Goal: Task Accomplishment & Management: Manage account settings

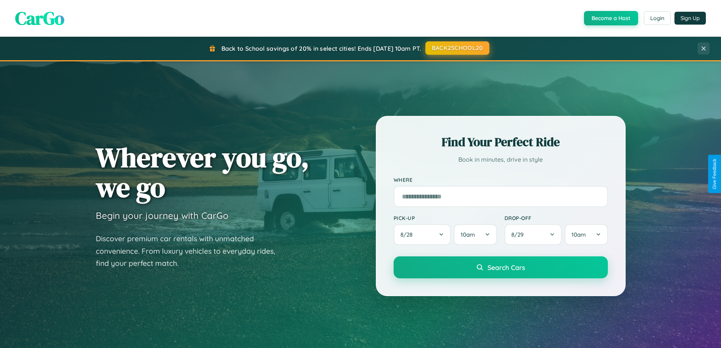
click at [457, 48] on button "BACK2SCHOOL20" at bounding box center [457, 48] width 64 height 14
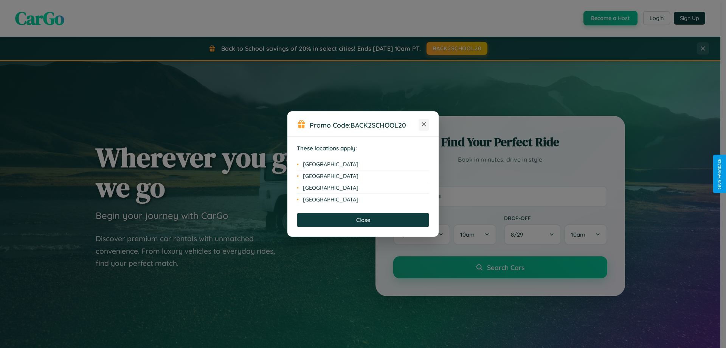
click at [424, 124] on icon at bounding box center [424, 124] width 4 height 4
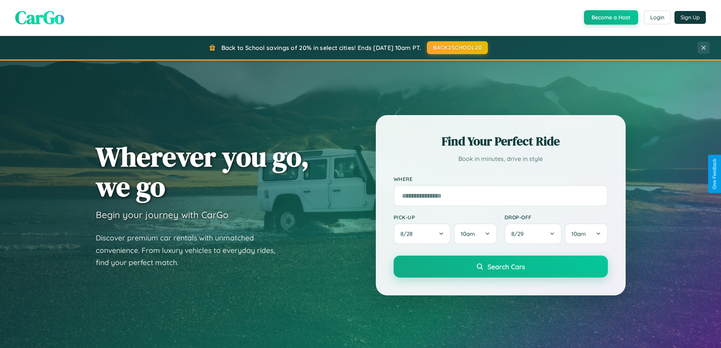
scroll to position [326, 0]
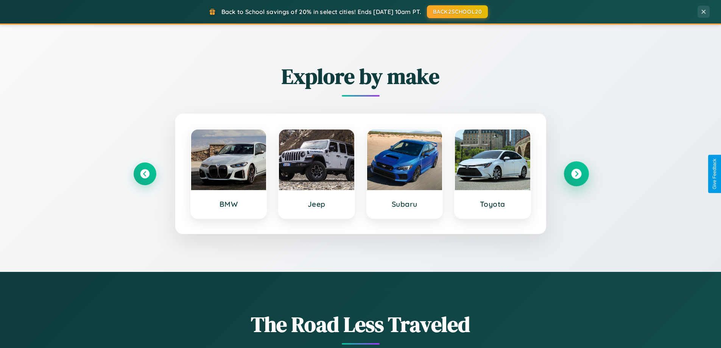
click at [576, 174] on icon at bounding box center [576, 174] width 10 height 10
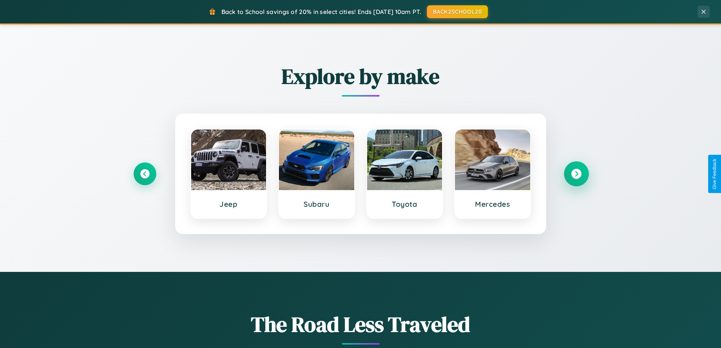
click at [576, 174] on icon at bounding box center [576, 174] width 10 height 10
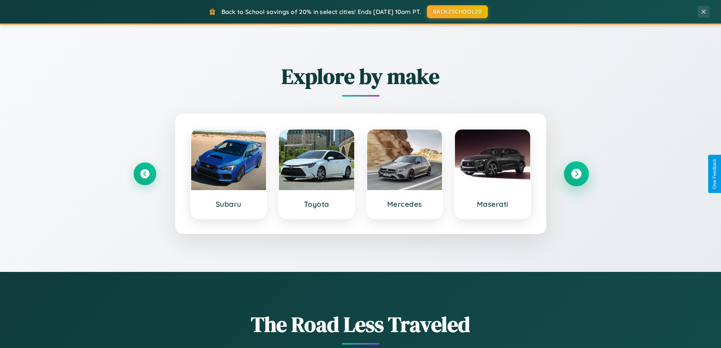
click at [576, 174] on icon at bounding box center [576, 174] width 10 height 10
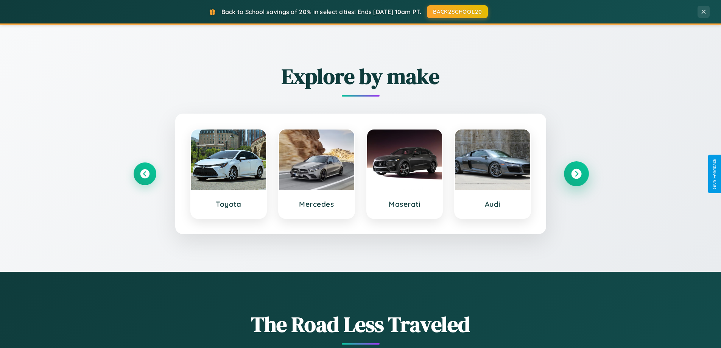
click at [576, 174] on icon at bounding box center [576, 174] width 10 height 10
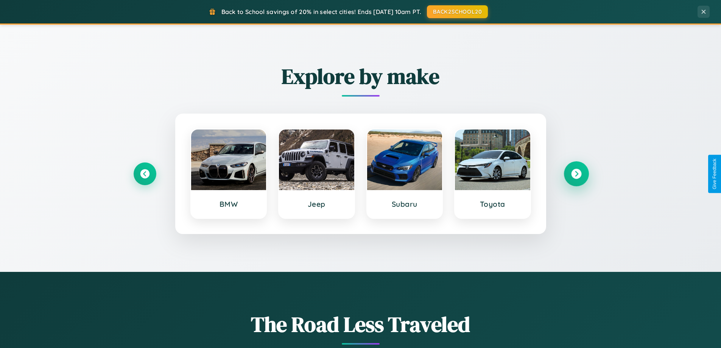
click at [576, 174] on icon at bounding box center [576, 174] width 10 height 10
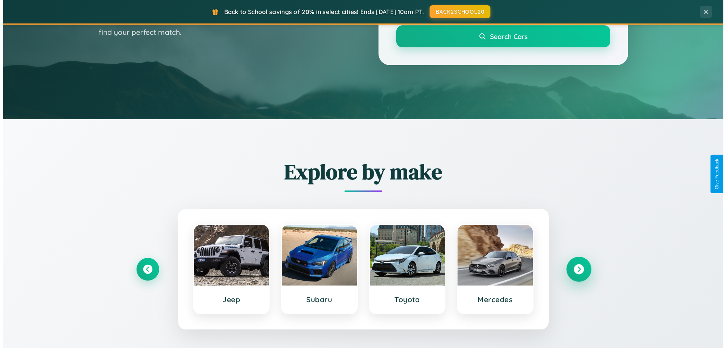
scroll to position [0, 0]
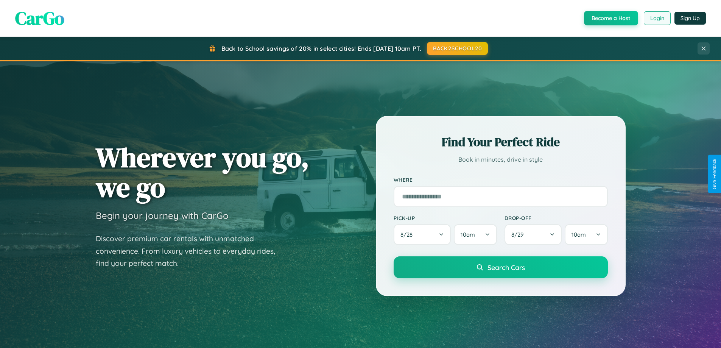
click at [656, 18] on button "Login" at bounding box center [657, 18] width 27 height 14
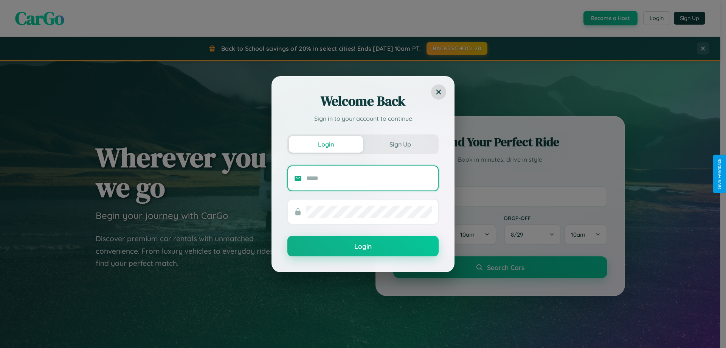
click at [369, 178] on input "text" at bounding box center [369, 178] width 126 height 12
type input "**********"
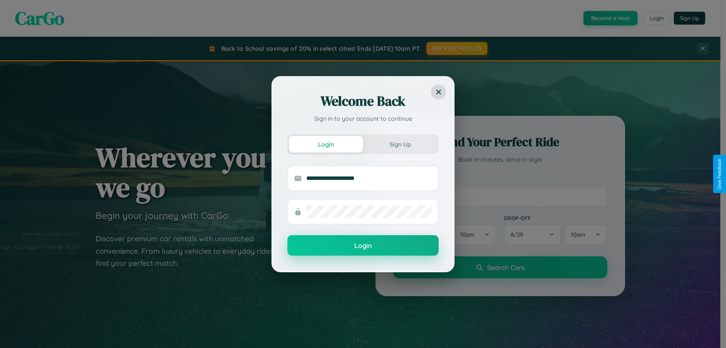
click at [363, 246] on button "Login" at bounding box center [363, 245] width 151 height 20
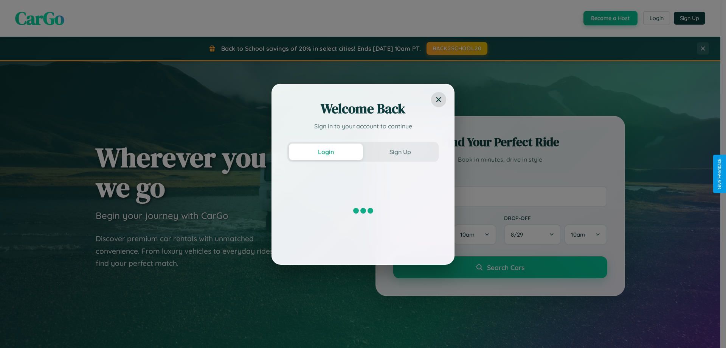
scroll to position [22, 0]
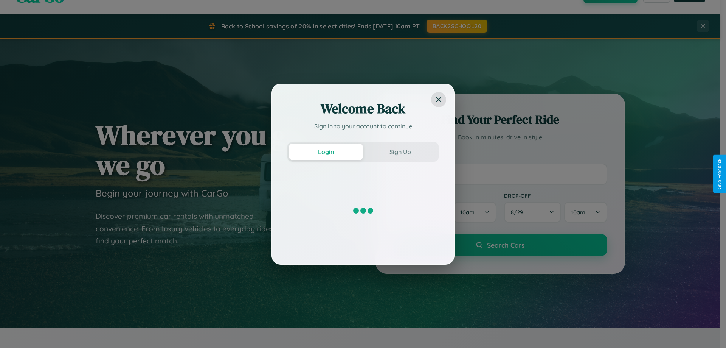
click at [500, 174] on div "Welcome Back Sign in to your account to continue Login Sign Up" at bounding box center [363, 174] width 726 height 348
